Goal: Task Accomplishment & Management: Use online tool/utility

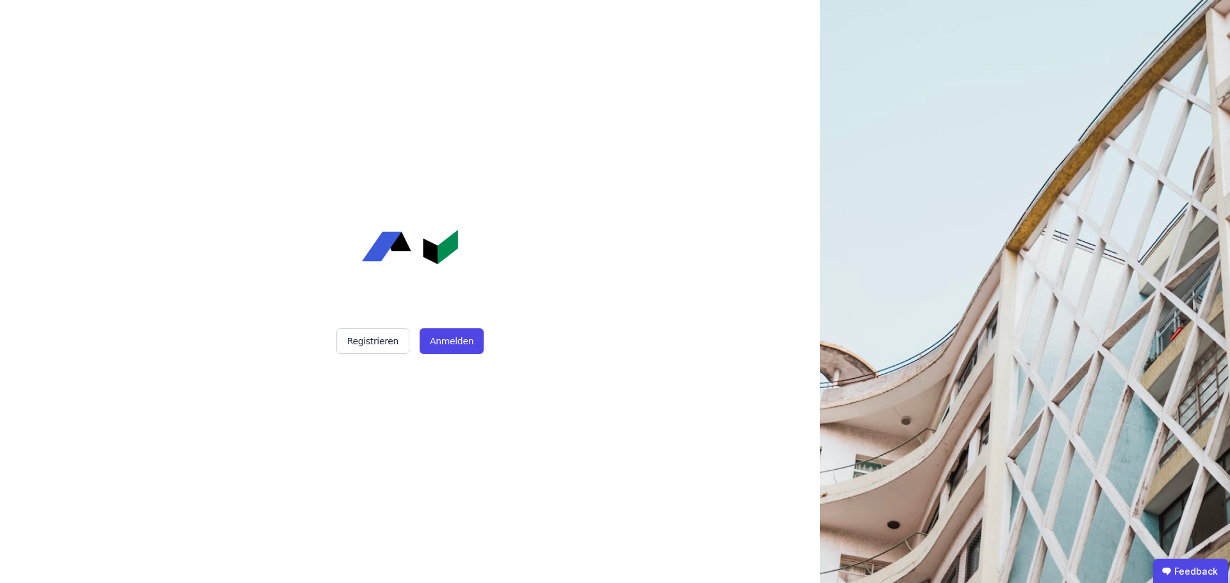
drag, startPoint x: 361, startPoint y: 277, endPoint x: 491, endPoint y: 285, distance: 130.9
click at [491, 285] on div "Registrieren Anmelden" at bounding box center [410, 291] width 320 height 583
drag, startPoint x: 491, startPoint y: 285, endPoint x: 300, endPoint y: 224, distance: 200.5
click at [300, 224] on div "Registrieren Anmelden" at bounding box center [410, 291] width 320 height 583
click at [460, 339] on button "Anmelden" at bounding box center [452, 342] width 64 height 26
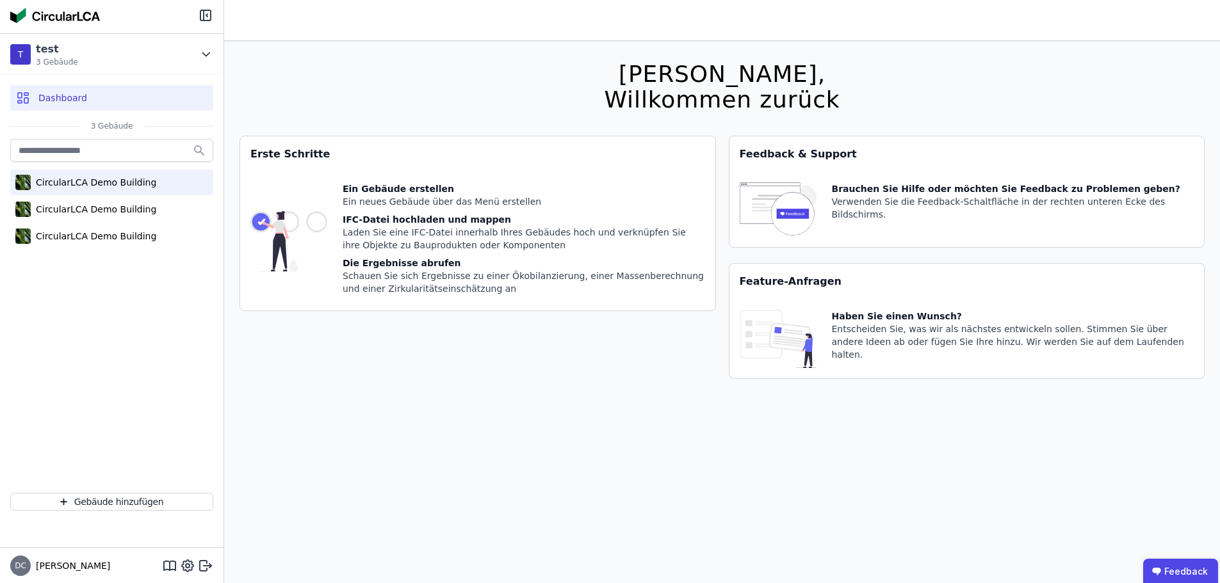
click at [75, 193] on div "CircularLCA Demo Building" at bounding box center [111, 183] width 203 height 26
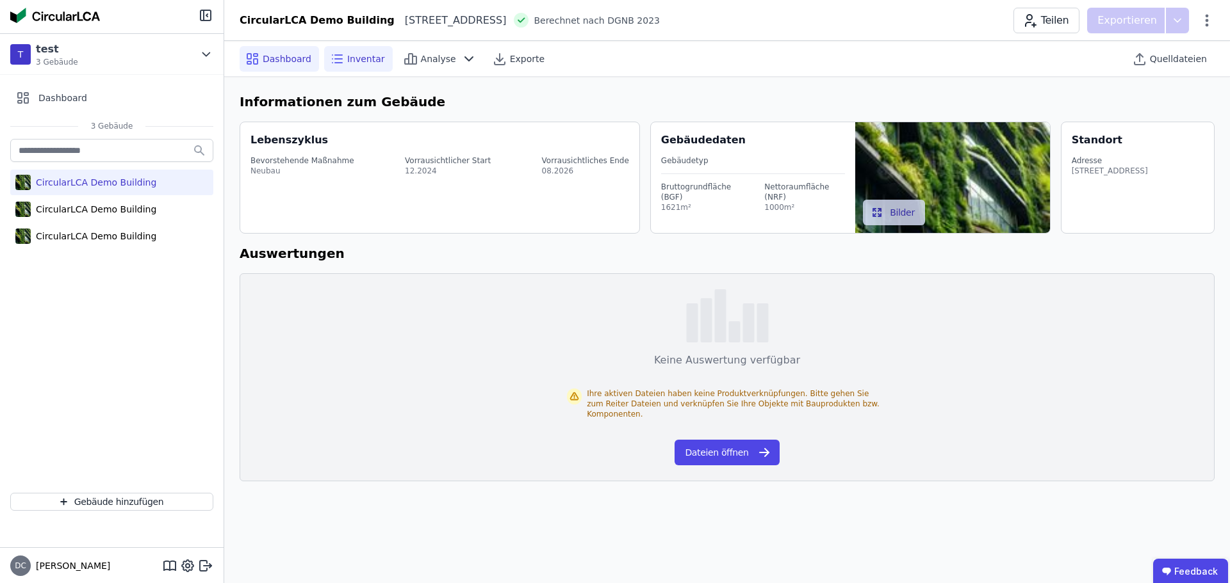
click at [362, 70] on div "Inventar" at bounding box center [358, 59] width 69 height 26
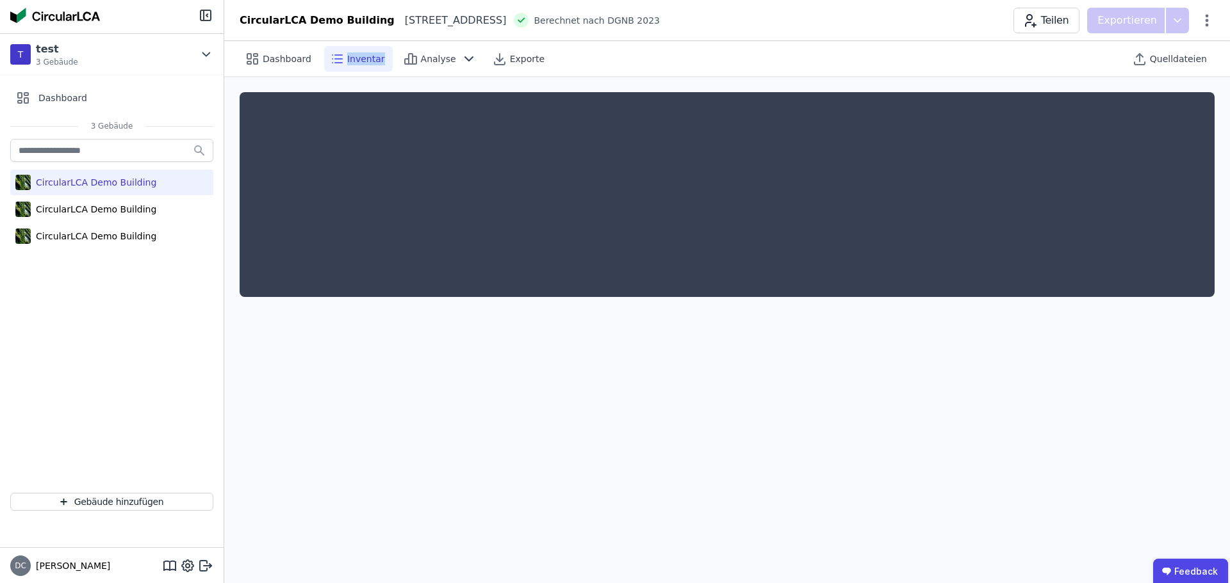
click at [362, 70] on div "Inventar" at bounding box center [358, 59] width 69 height 26
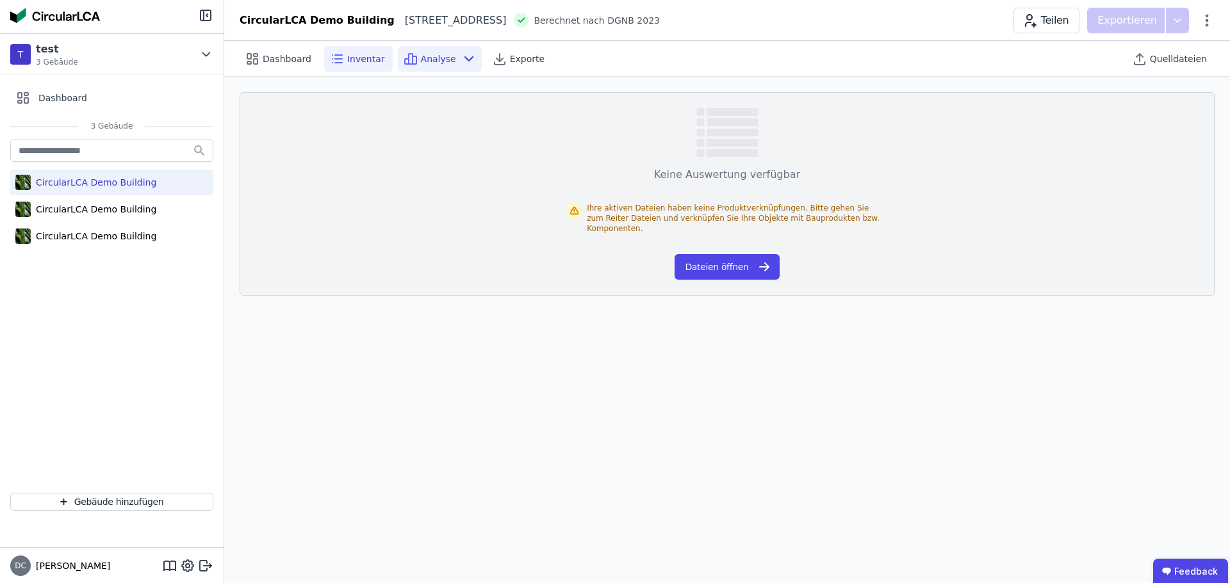
click at [423, 56] on span "Analyse" at bounding box center [438, 59] width 35 height 13
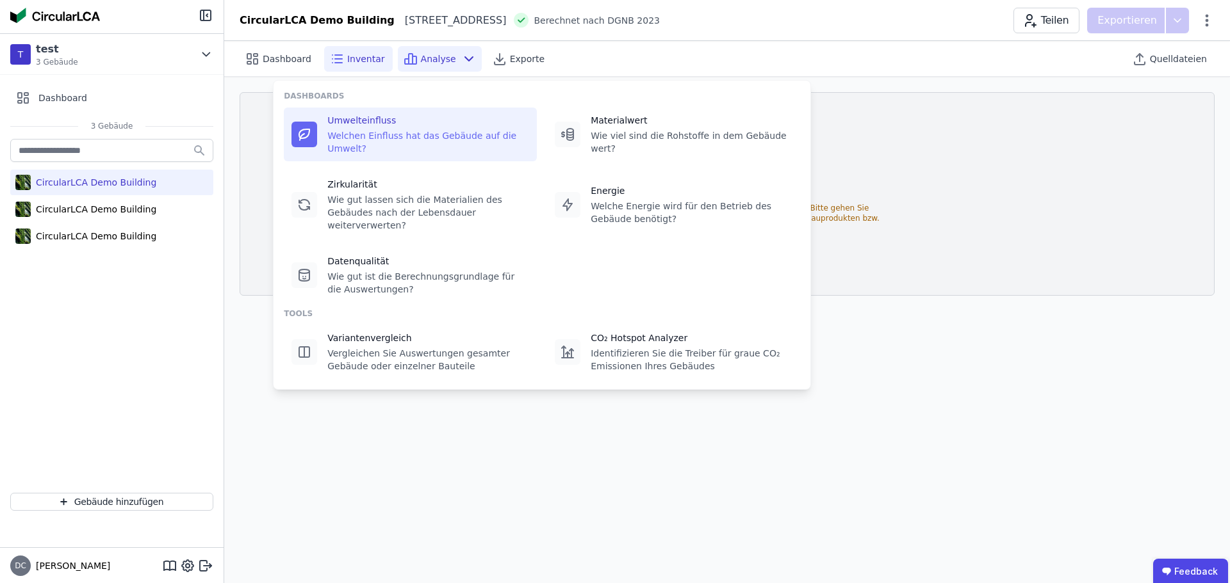
click at [437, 129] on div "Umwelteinfluss Welchen Einfluss hat das Gebäude auf die Umwelt?" at bounding box center [428, 134] width 202 height 41
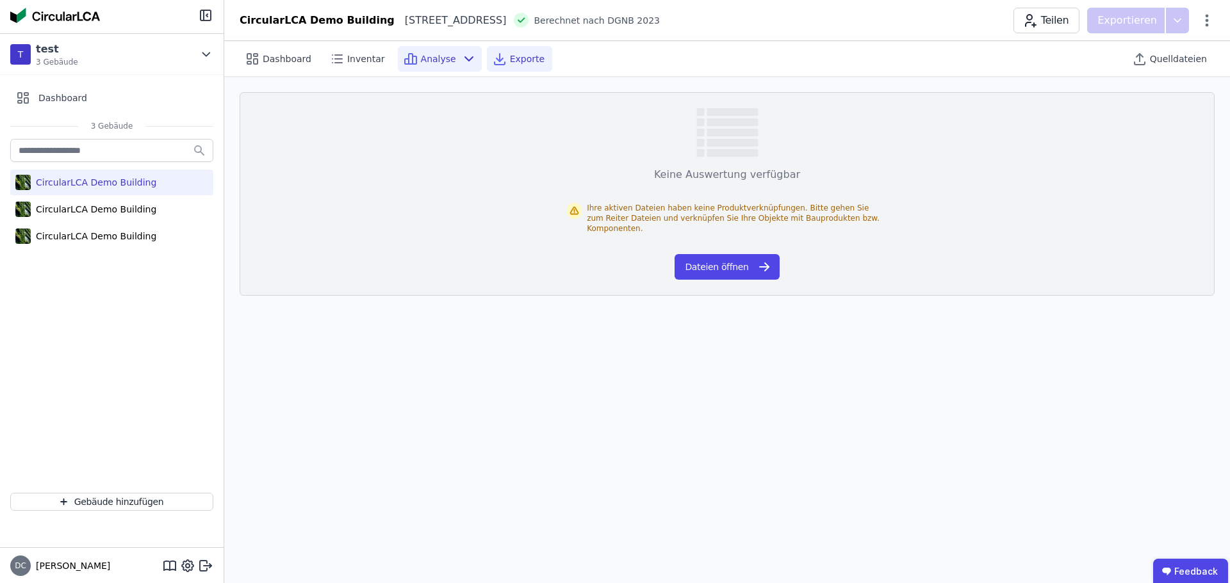
click at [510, 61] on span "Exporte" at bounding box center [527, 59] width 35 height 13
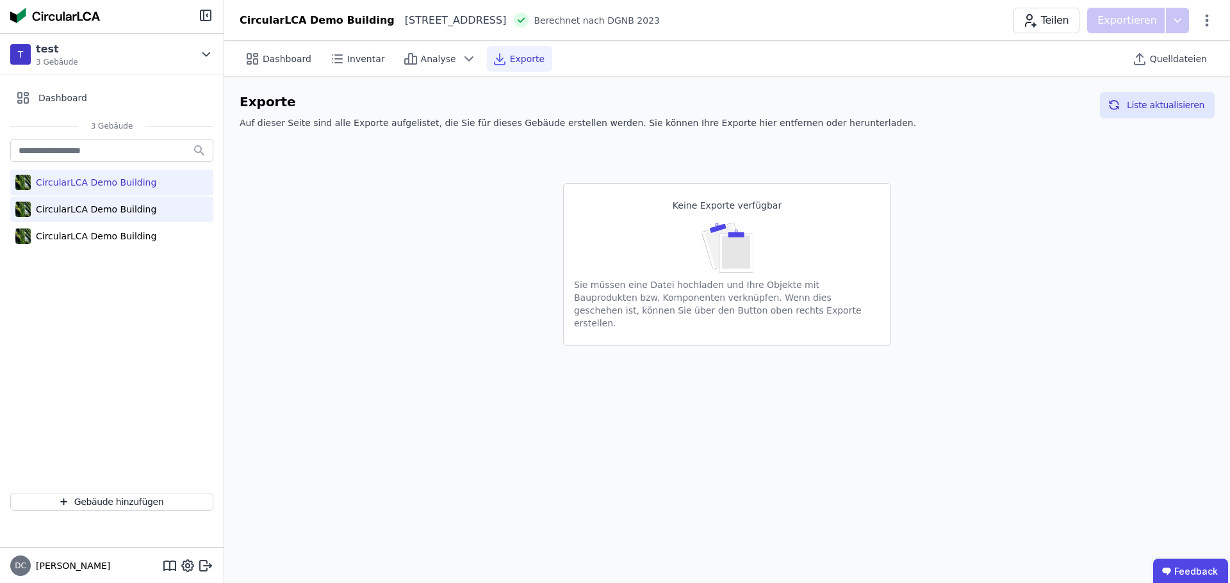
click at [41, 209] on div "CircularLCA Demo Building" at bounding box center [94, 209] width 126 height 13
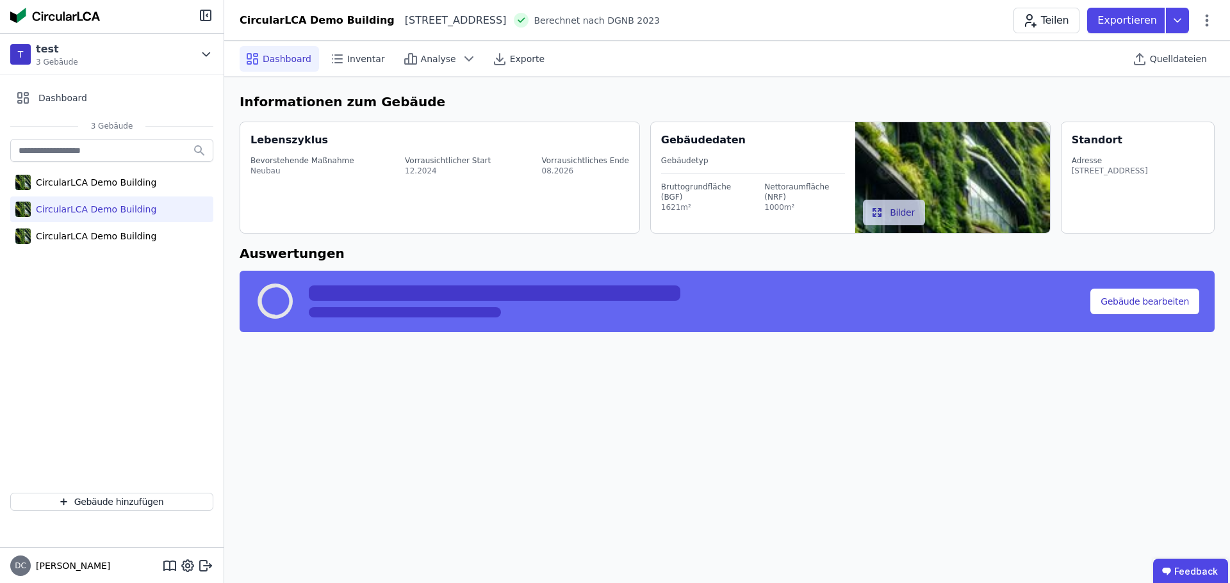
select select "*"
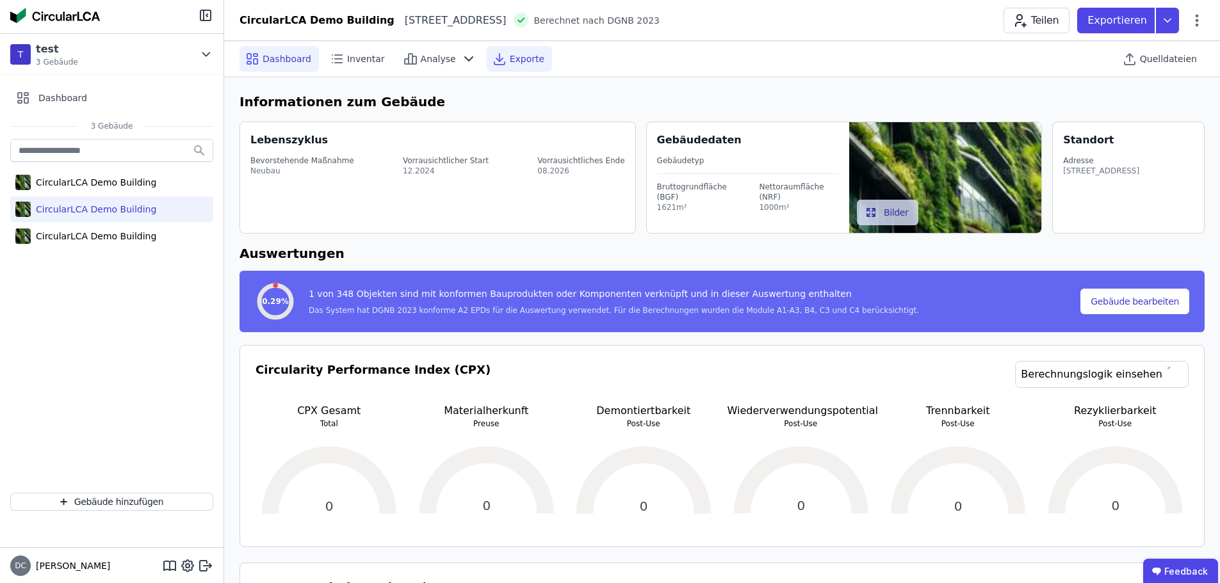
click at [521, 70] on div "Exporte" at bounding box center [519, 59] width 65 height 26
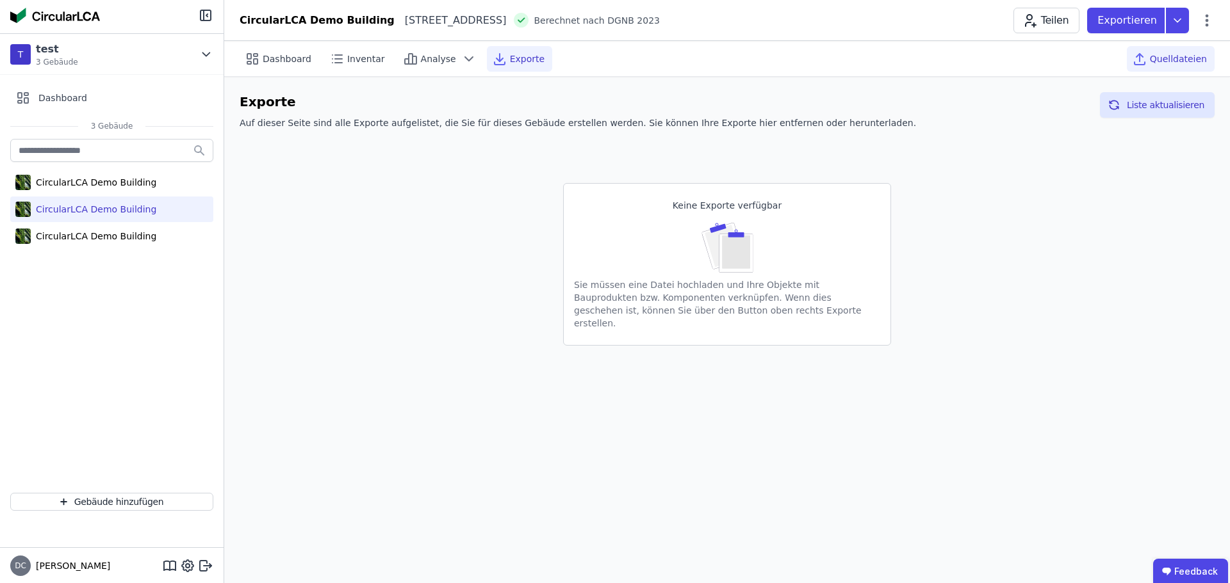
click at [1177, 65] on div "Quelldateien" at bounding box center [1171, 59] width 88 height 26
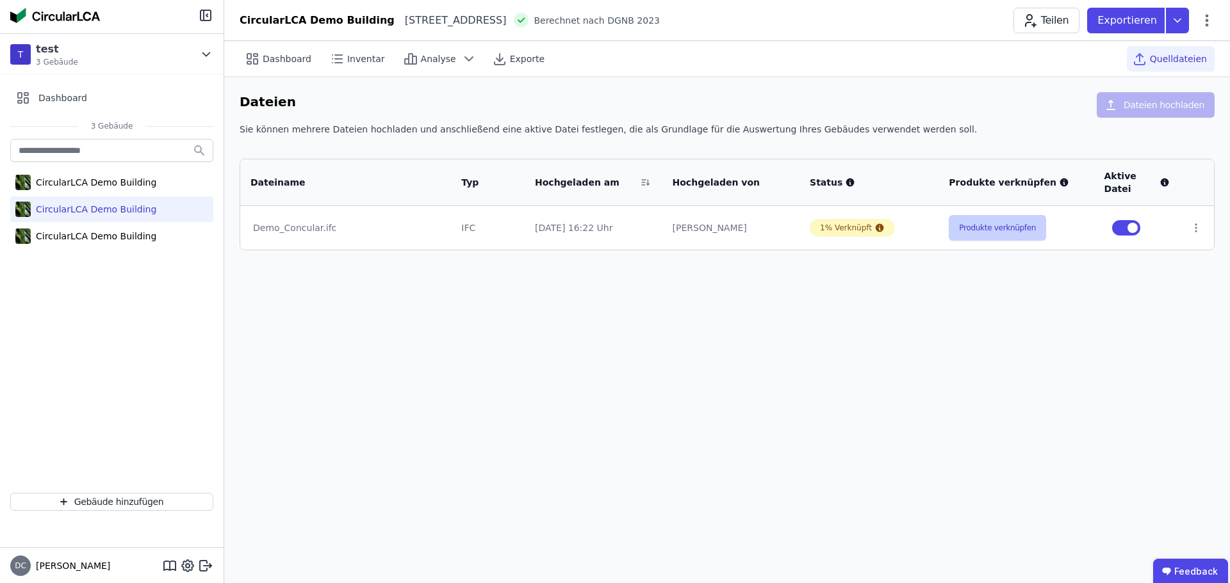
click at [991, 218] on button "Produkte verknüpfen" at bounding box center [997, 228] width 97 height 26
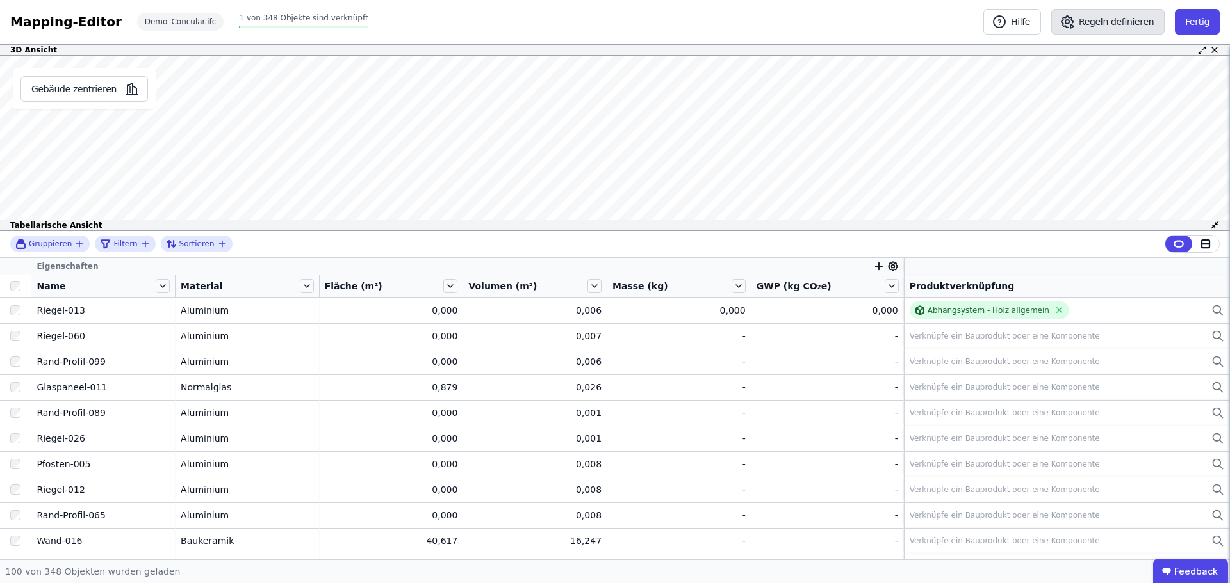
click at [1100, 20] on button "Regeln definieren" at bounding box center [1107, 22] width 113 height 26
